Goal: Task Accomplishment & Management: Complete application form

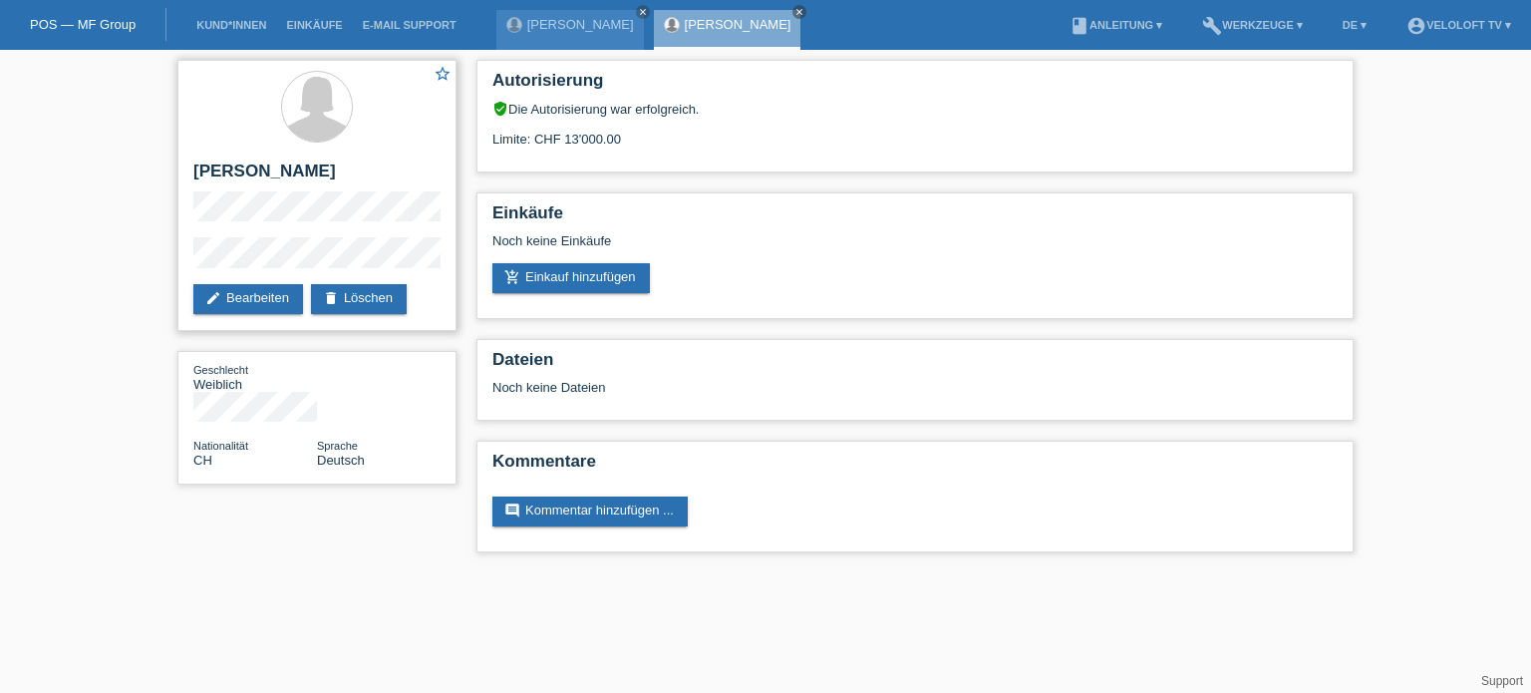
drag, startPoint x: 352, startPoint y: 169, endPoint x: 189, endPoint y: 167, distance: 162.4
click at [189, 167] on div "star_border Manuela Rempfler edit Bearbeiten delete Löschen" at bounding box center [316, 195] width 279 height 271
copy h2 "Manuela Rempfler"
click at [409, 166] on h2 "Manuela Rempfler" at bounding box center [316, 176] width 247 height 30
click at [306, 179] on h2 "[PERSON_NAME]" at bounding box center [316, 176] width 247 height 30
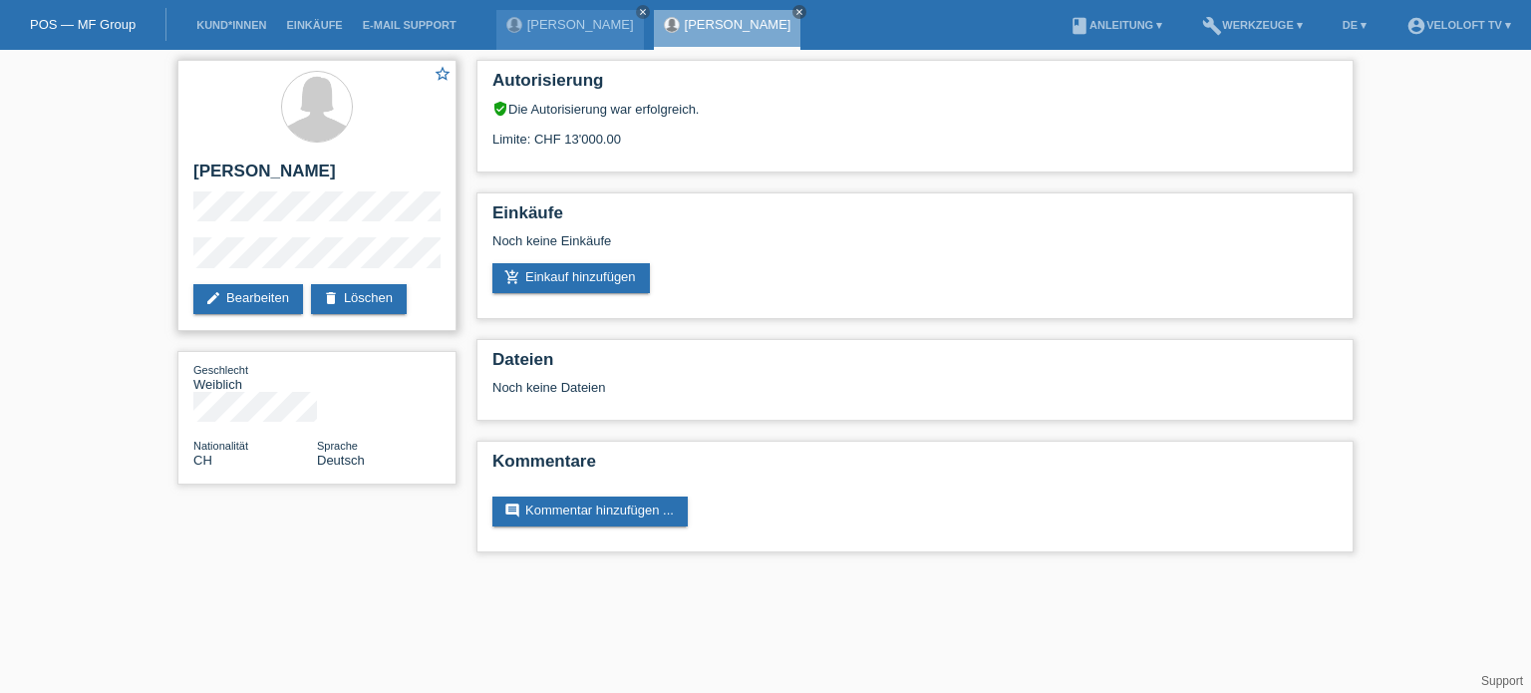
click at [187, 257] on div "star_border Manuela Rempfler edit Bearbeiten delete Löschen" at bounding box center [316, 195] width 279 height 271
click at [377, 565] on div "star_border Manuela Rempfler edit Bearbeiten delete Löschen Geschlecht Weiblich…" at bounding box center [765, 311] width 1196 height 522
drag, startPoint x: 347, startPoint y: 570, endPoint x: 357, endPoint y: 557, distance: 16.3
click at [351, 563] on div "star_border Manuela Rempfler edit Bearbeiten delete Löschen Geschlecht Weiblich…" at bounding box center [765, 311] width 1196 height 522
click at [184, 246] on div "star_border Manuela Rempfler edit Bearbeiten delete Löschen" at bounding box center [316, 195] width 279 height 271
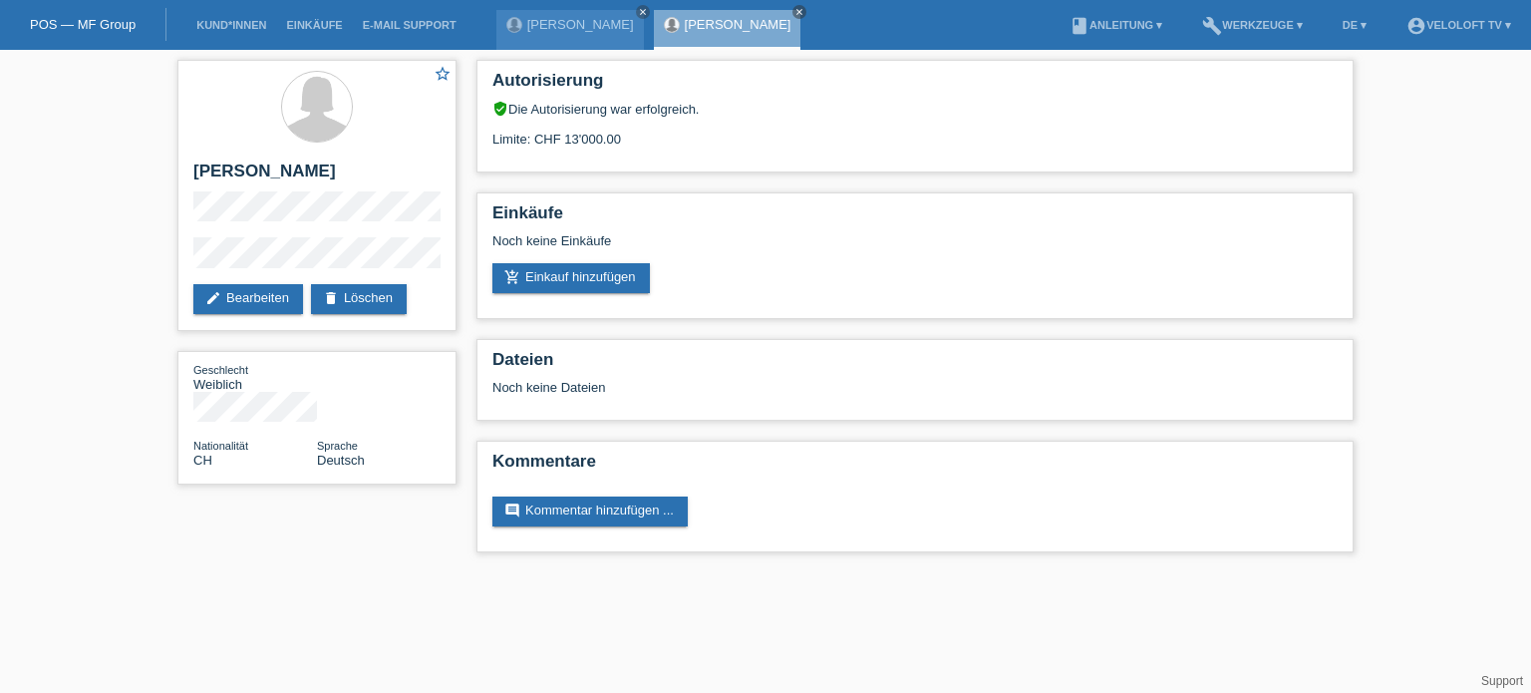
click at [175, 266] on div "star_border Manuela Rempfler edit Bearbeiten delete Löschen Geschlecht Weiblich…" at bounding box center [316, 277] width 299 height 454
click at [583, 274] on link "add_shopping_cart Einkauf hinzufügen" at bounding box center [570, 278] width 157 height 30
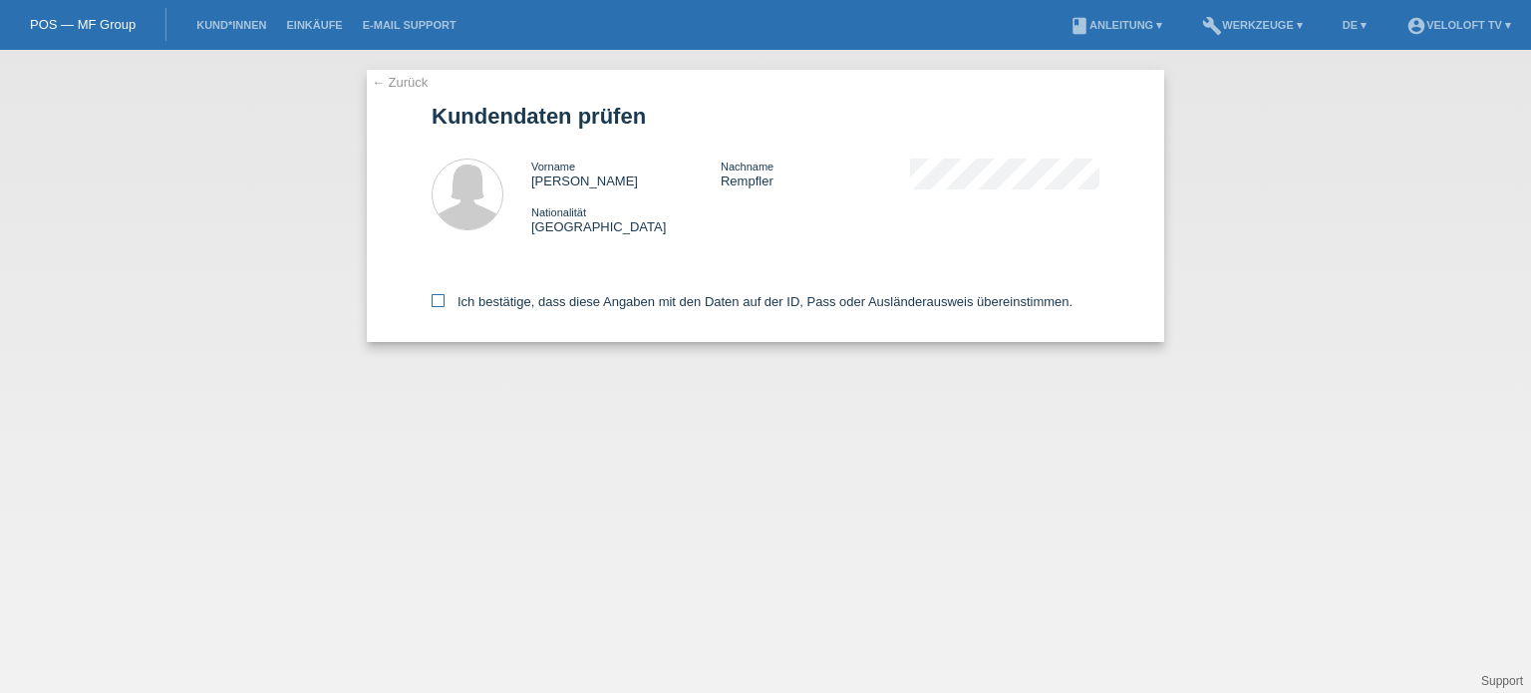
click at [435, 300] on icon at bounding box center [437, 300] width 13 height 13
click at [435, 300] on input "Ich bestätige, dass diese Angaben mit den Daten auf der ID, Pass oder Ausländer…" at bounding box center [437, 300] width 13 height 13
checkbox input "true"
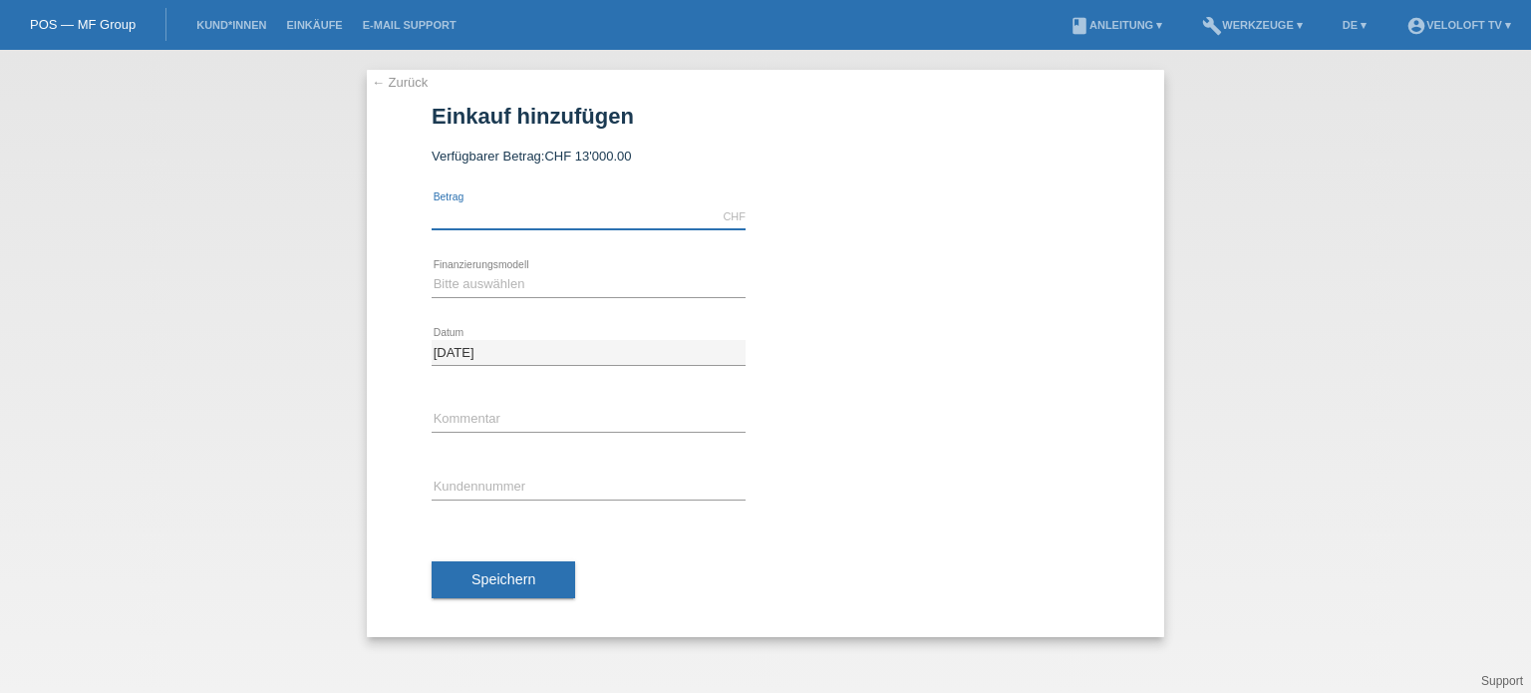
click at [518, 220] on input "text" at bounding box center [588, 216] width 314 height 25
type input "1390.00"
click at [486, 275] on select "Bitte auswählen Fixe Raten Kauf auf Rechnung mit Teilzahlungsoption" at bounding box center [588, 284] width 314 height 24
select select "77"
click at [431, 272] on select "Bitte auswählen Fixe Raten Kauf auf Rechnung mit Teilzahlungsoption" at bounding box center [588, 284] width 314 height 24
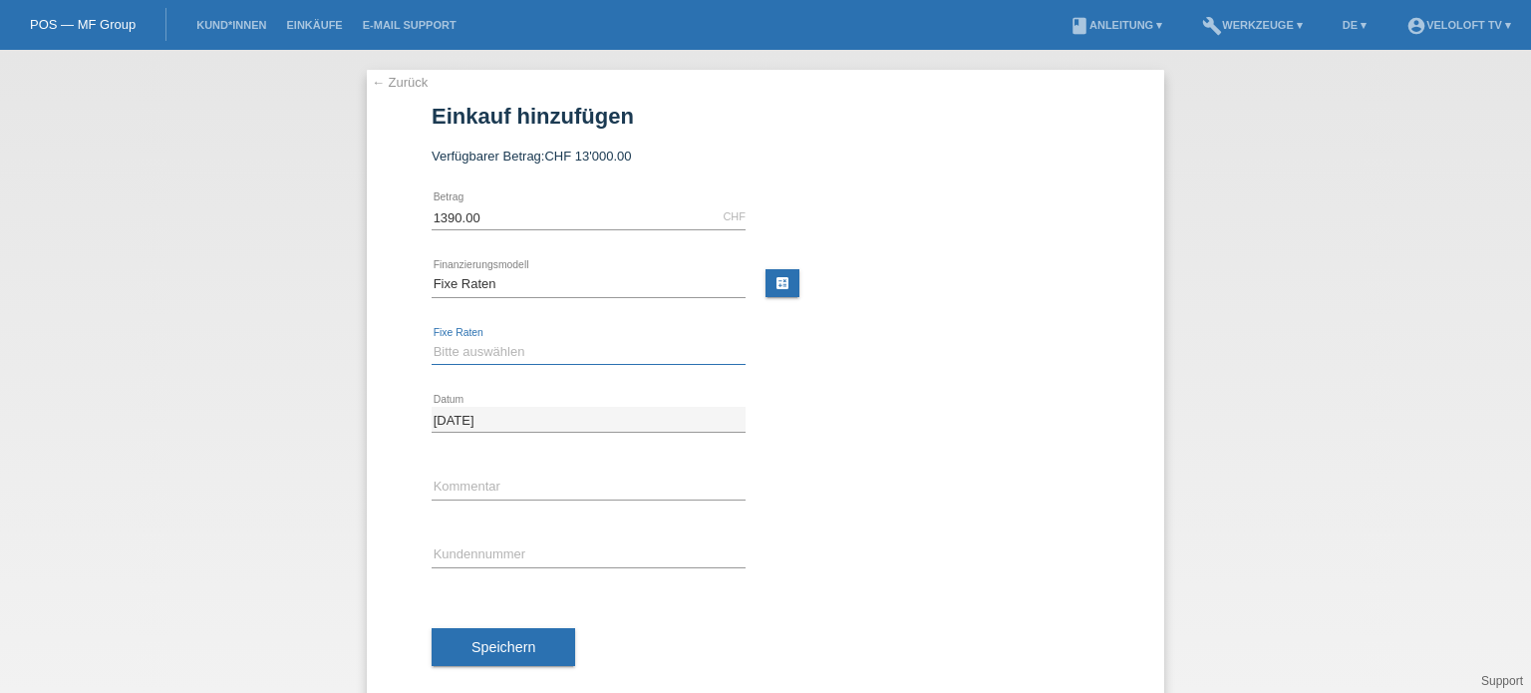
click at [454, 342] on select "Bitte auswählen 4 Raten 5 Raten 6 Raten 7 Raten 8 Raten 9 Raten 10 Raten 11 Rat…" at bounding box center [588, 352] width 314 height 24
select select "172"
click at [431, 340] on select "Bitte auswählen 4 Raten 5 Raten 6 Raten 7 Raten 8 Raten 9 Raten 10 Raten 11 Rat…" at bounding box center [588, 352] width 314 height 24
click at [452, 486] on input "text" at bounding box center [588, 486] width 314 height 25
type input "Veloloft.tv"
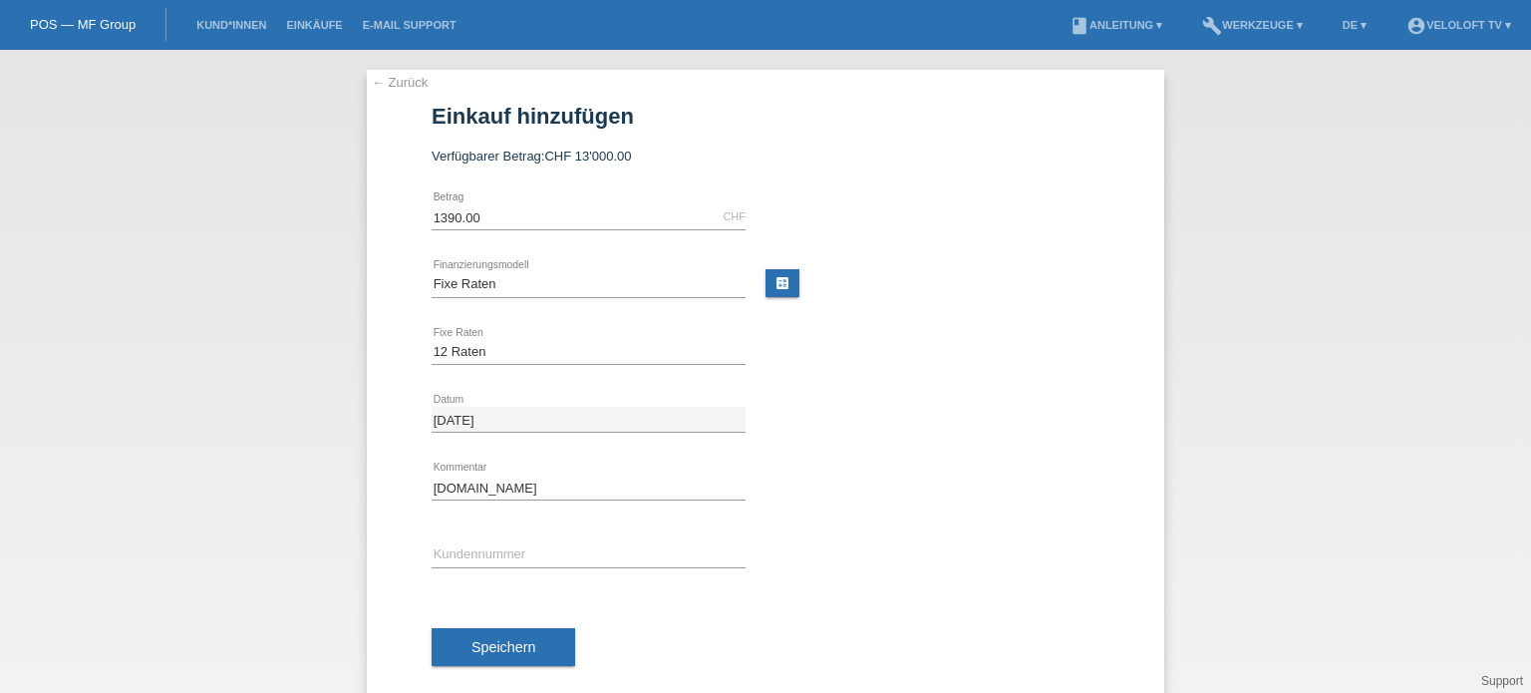
click at [478, 537] on div "error Kundennummer" at bounding box center [588, 555] width 314 height 68
click at [453, 548] on input "text" at bounding box center [588, 554] width 314 height 25
drag, startPoint x: 473, startPoint y: 549, endPoint x: 478, endPoint y: 540, distance: 10.3
click at [474, 548] on input "text" at bounding box center [588, 554] width 314 height 25
paste input "C164590"
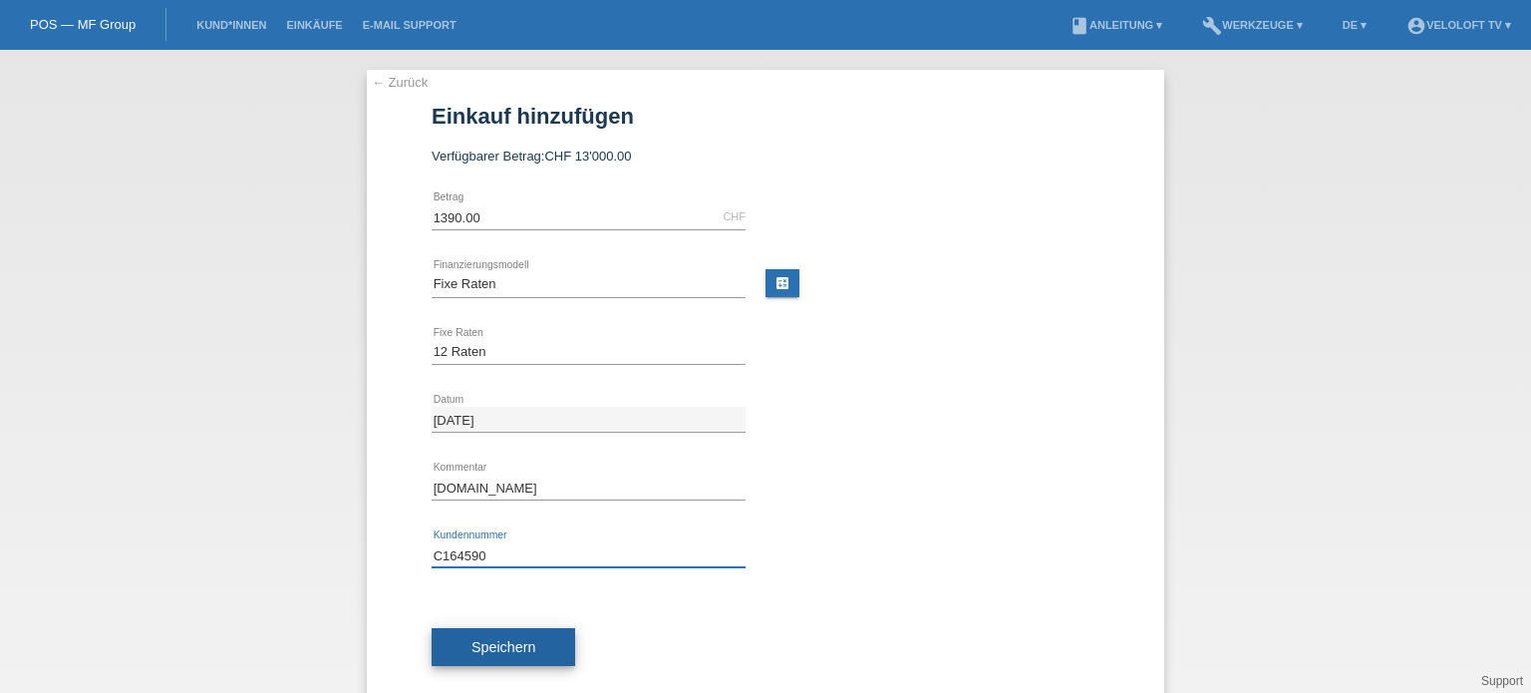
type input "C164590"
click at [502, 649] on span "Speichern" at bounding box center [503, 647] width 64 height 16
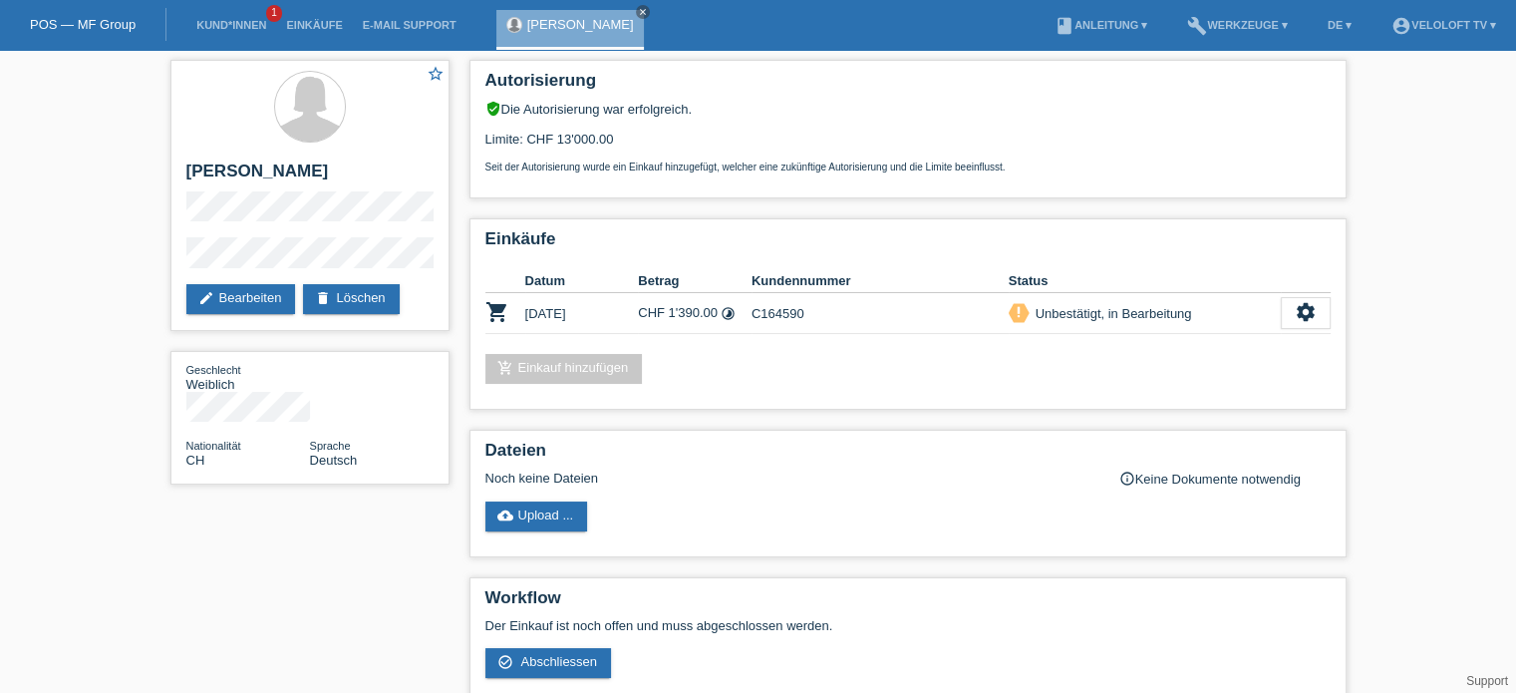
scroll to position [161, 0]
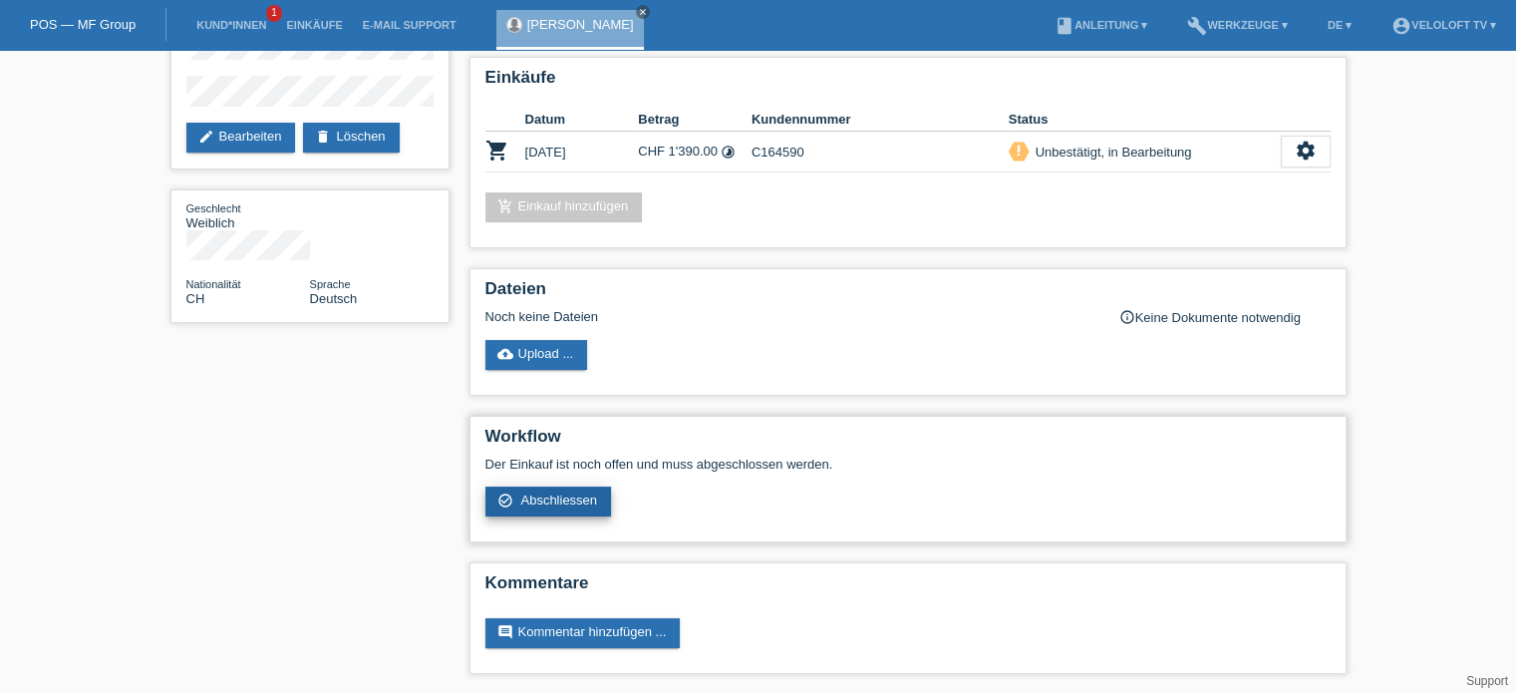
click at [566, 500] on span "Abschliessen" at bounding box center [558, 499] width 77 height 15
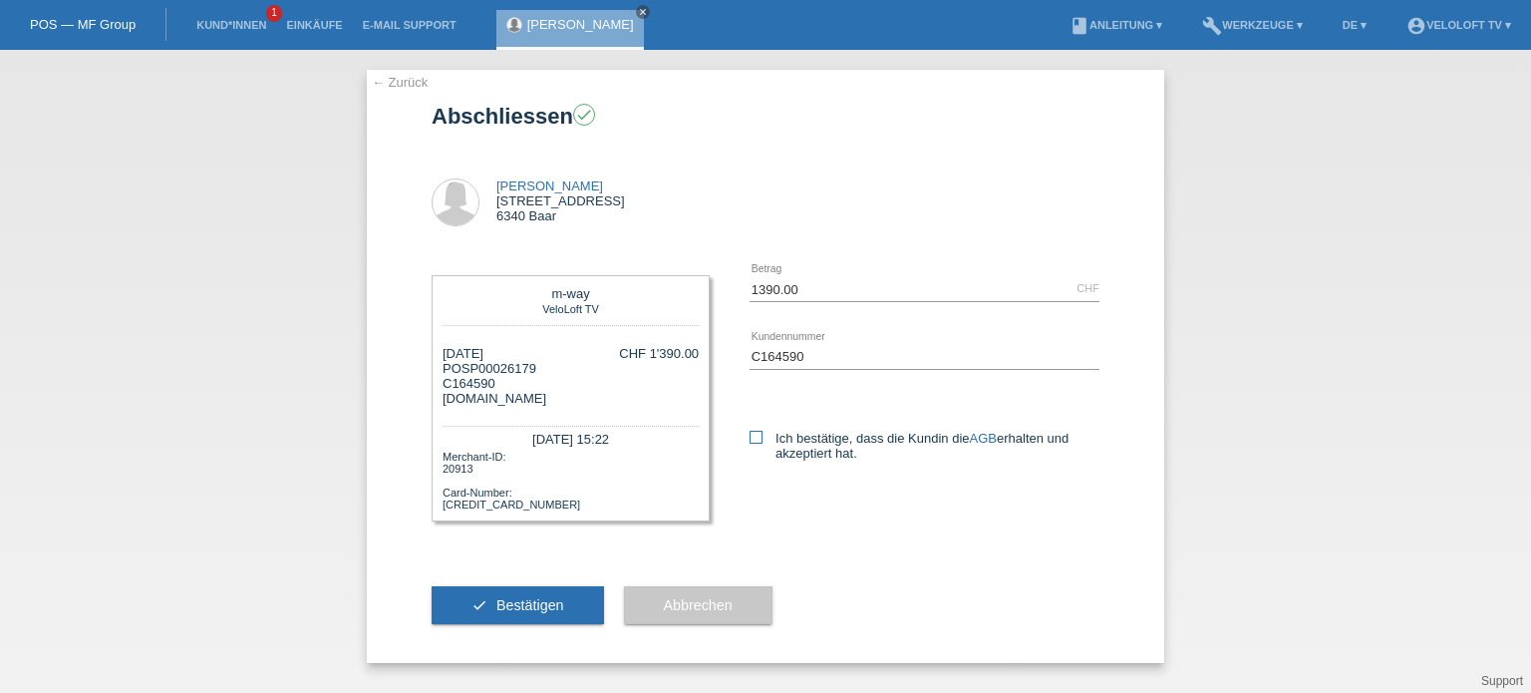
click at [757, 441] on icon at bounding box center [755, 436] width 13 height 13
click at [757, 441] on input "Ich bestätige, dass die Kundin die AGB erhalten und akzeptiert hat." at bounding box center [755, 436] width 13 height 13
checkbox input "true"
click at [532, 609] on span "Bestätigen" at bounding box center [530, 605] width 68 height 16
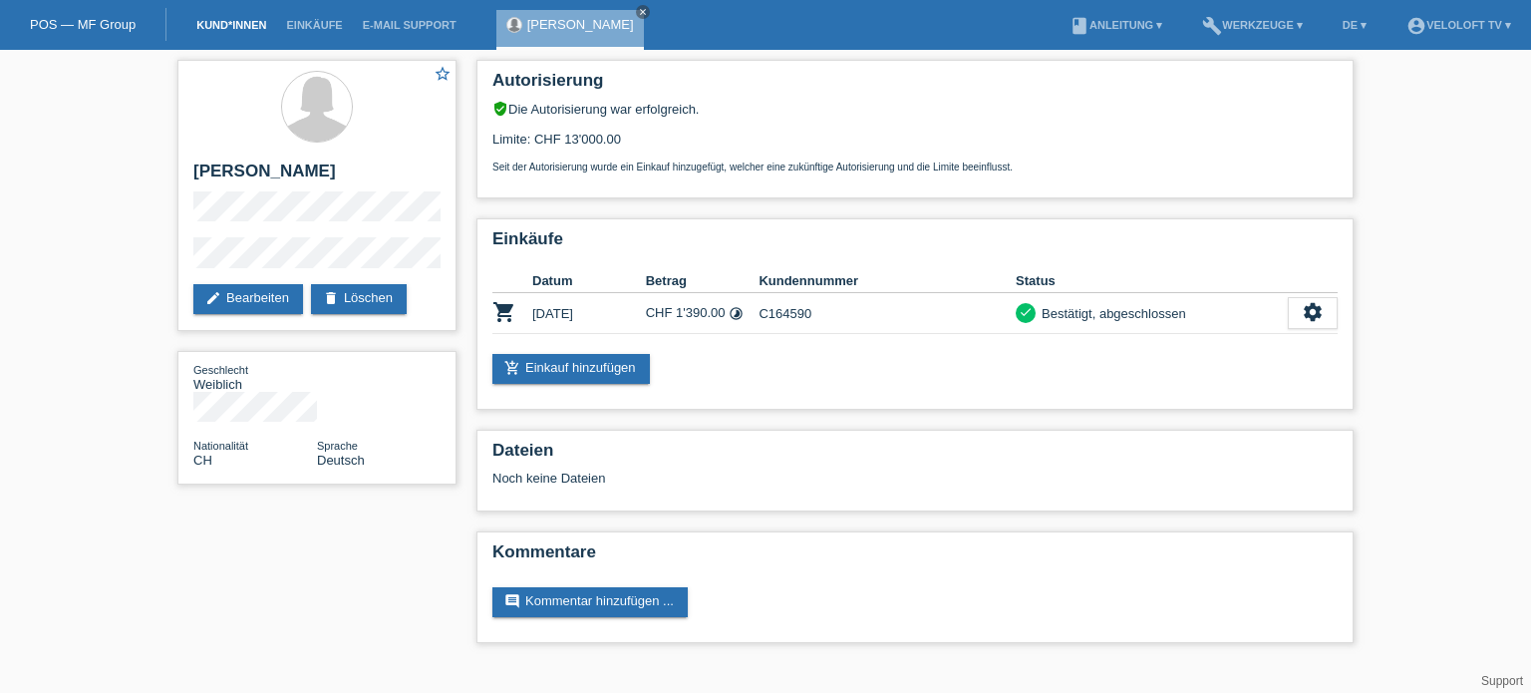
click at [231, 28] on link "Kund*innen" at bounding box center [231, 25] width 90 height 12
